Goal: Information Seeking & Learning: Learn about a topic

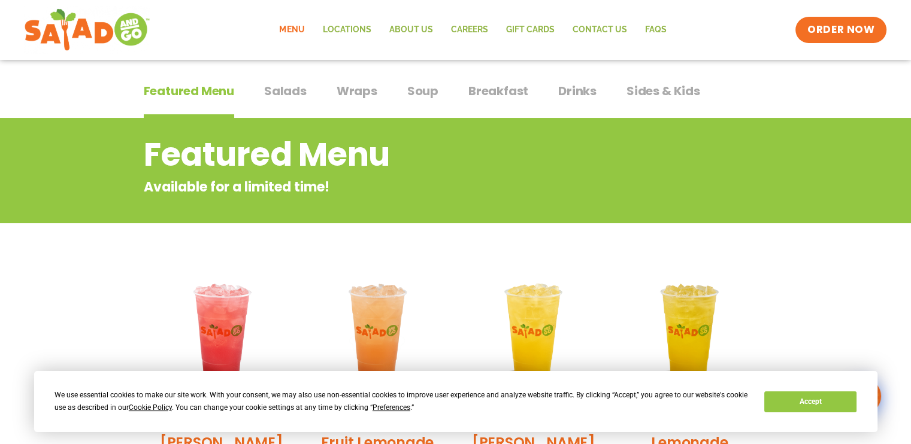
scroll to position [71, 0]
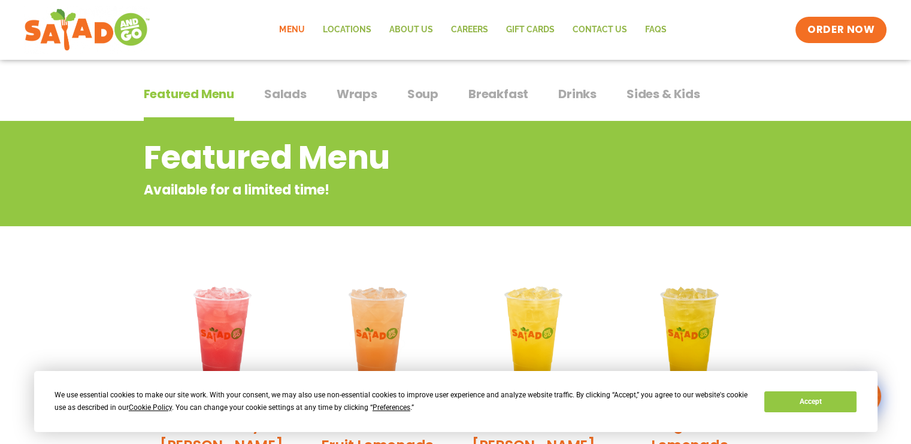
click at [282, 98] on span "Salads" at bounding box center [285, 94] width 43 height 18
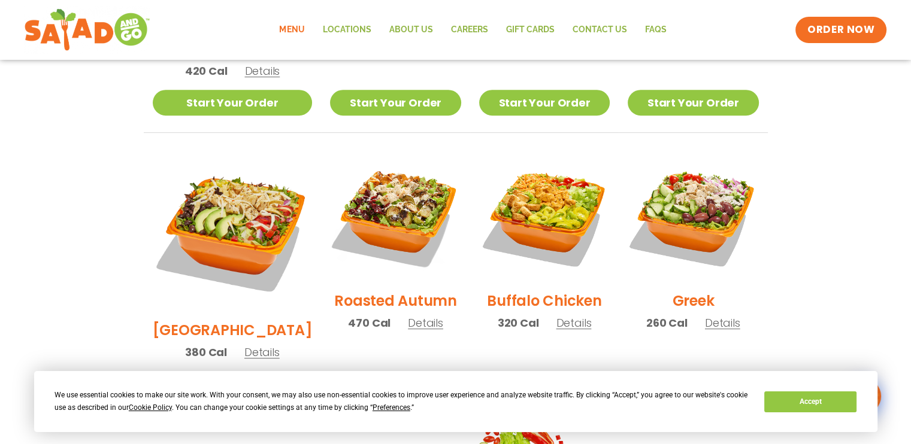
scroll to position [546, 0]
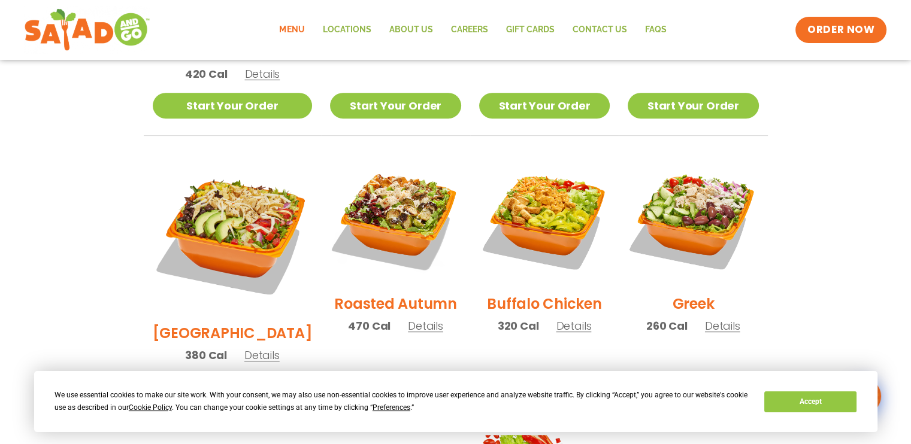
click at [294, 29] on link "Menu" at bounding box center [291, 30] width 43 height 28
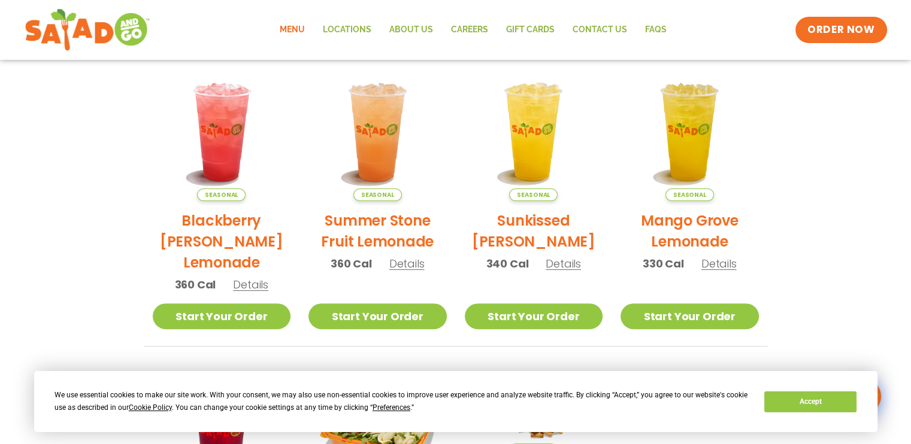
scroll to position [273, 0]
